Goal: Task Accomplishment & Management: Complete application form

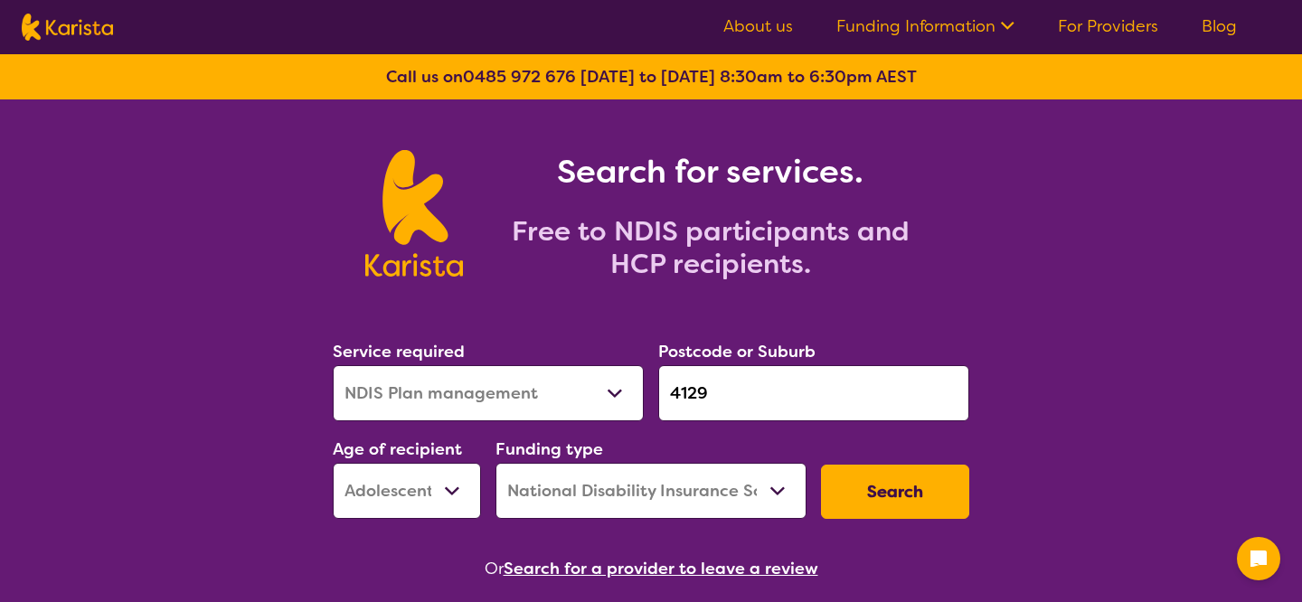
select select "NDIS Plan management"
select select "AS"
select select "NDIS"
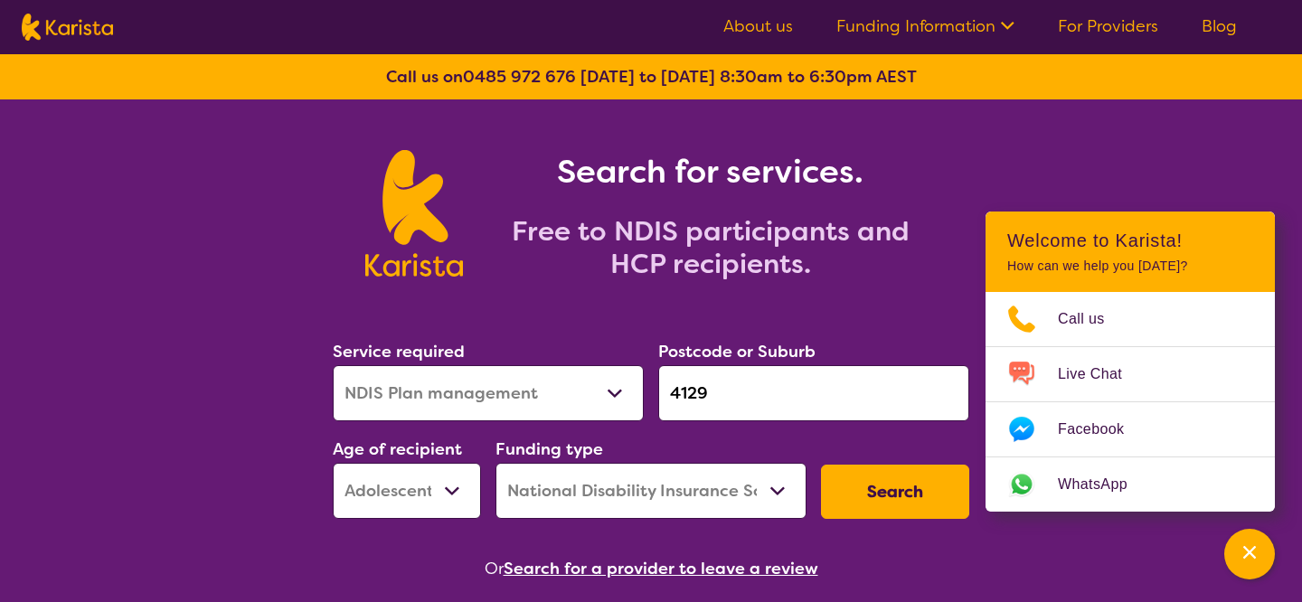
click at [876, 499] on button "Search" at bounding box center [895, 492] width 148 height 54
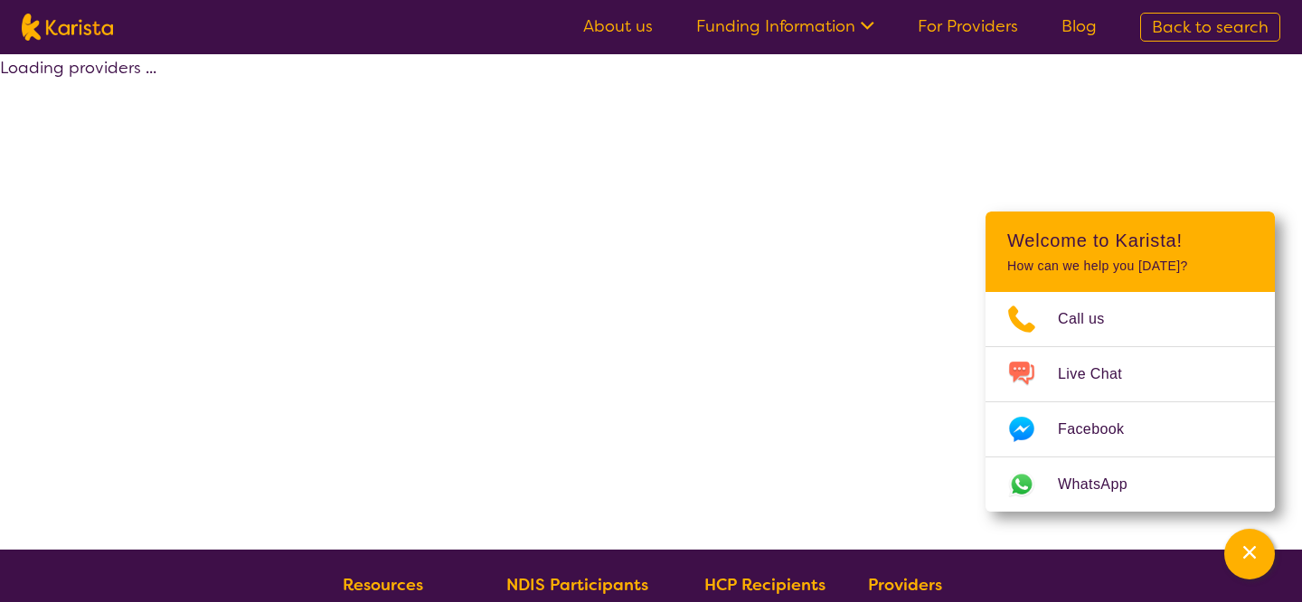
select select "by_score"
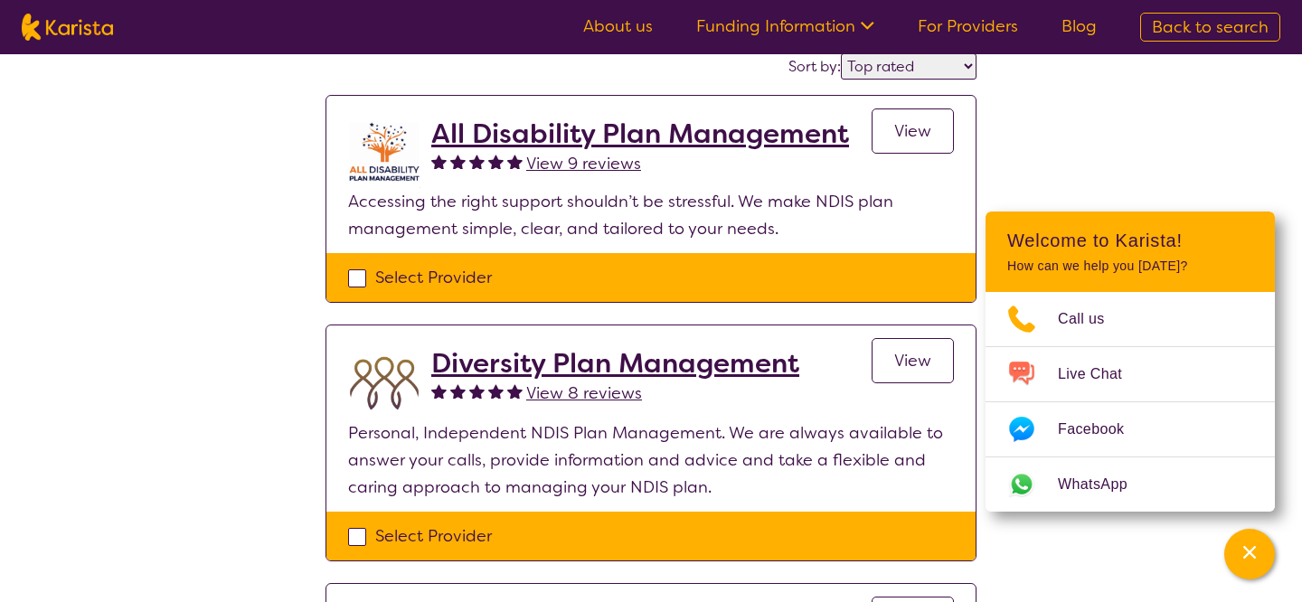
scroll to position [161, 0]
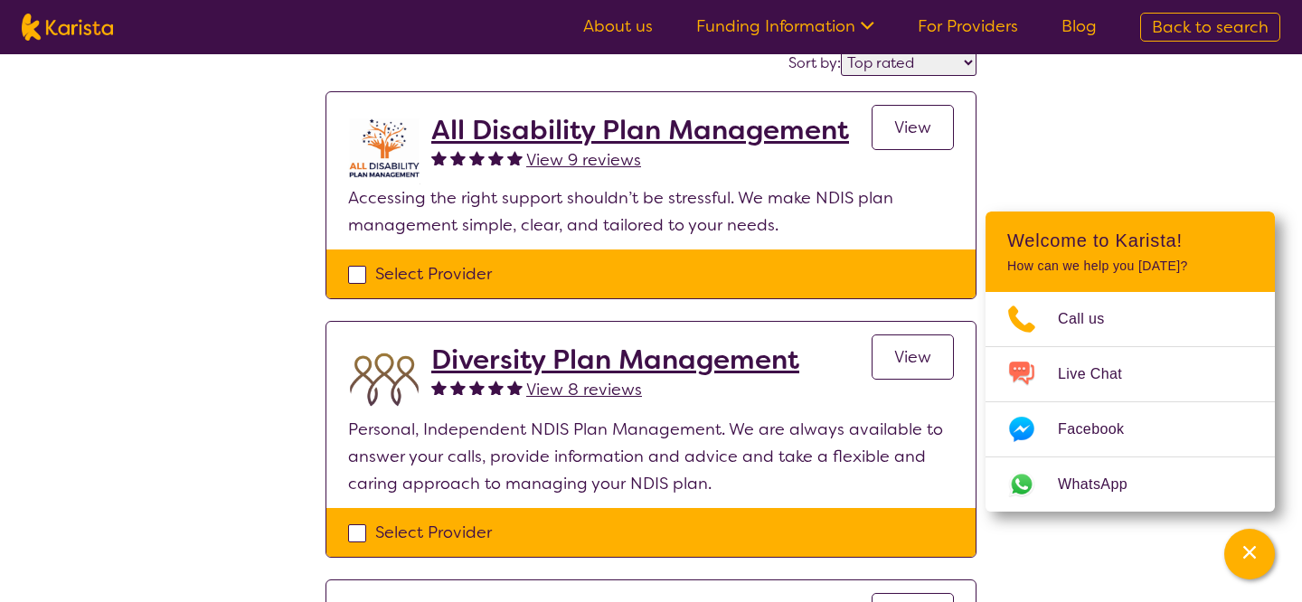
click at [439, 270] on div "Select Provider" at bounding box center [651, 273] width 606 height 27
checkbox input "true"
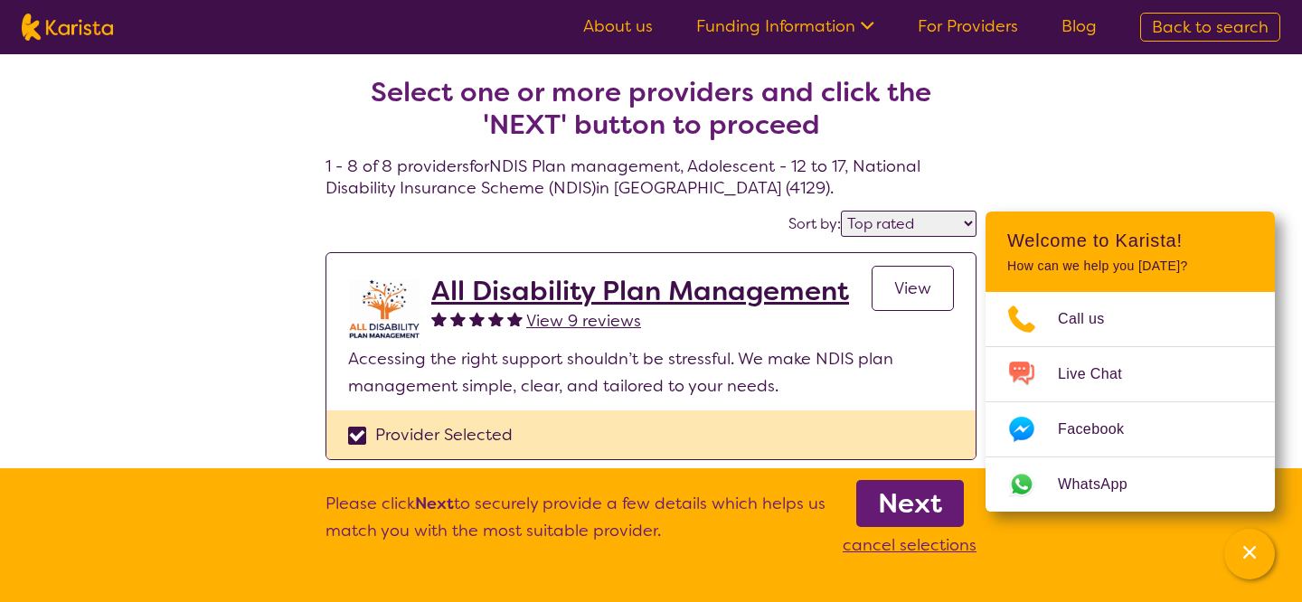
click at [895, 504] on b "Next" at bounding box center [910, 504] width 64 height 36
